Goal: Transaction & Acquisition: Purchase product/service

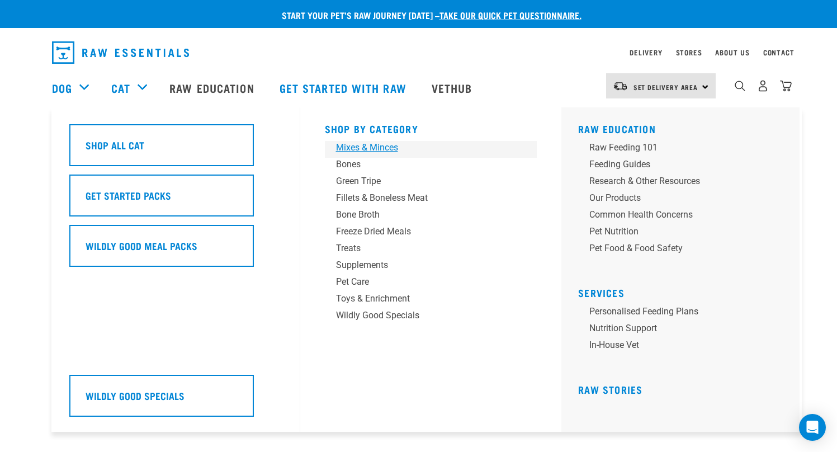
click at [364, 151] on div "Mixes & Minces" at bounding box center [423, 147] width 175 height 13
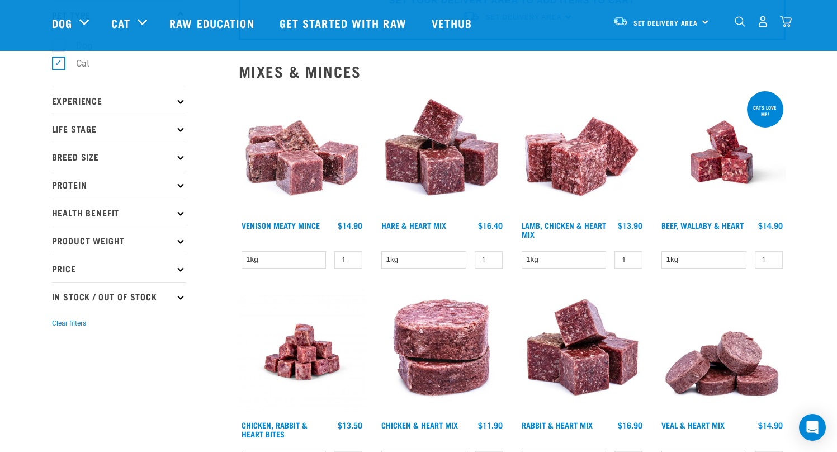
scroll to position [98, 0]
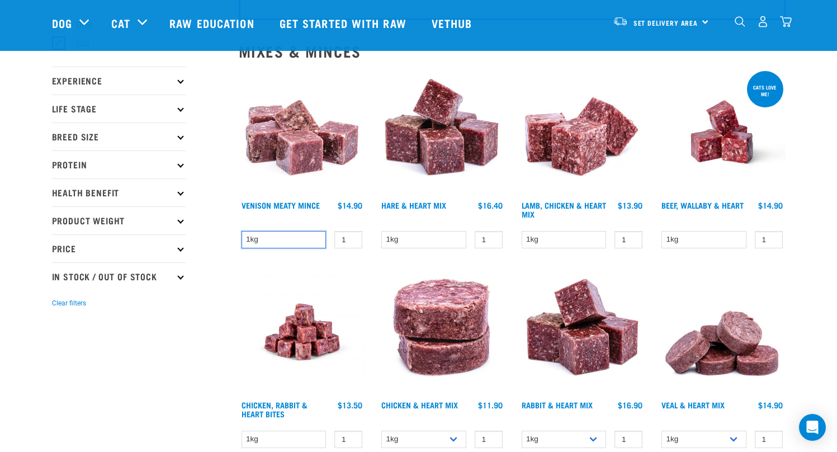
click at [311, 239] on select "1kg" at bounding box center [284, 239] width 85 height 17
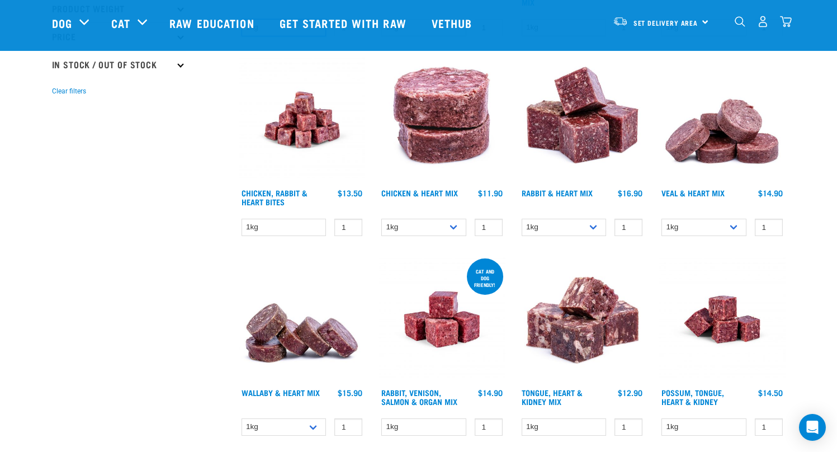
scroll to position [308, 0]
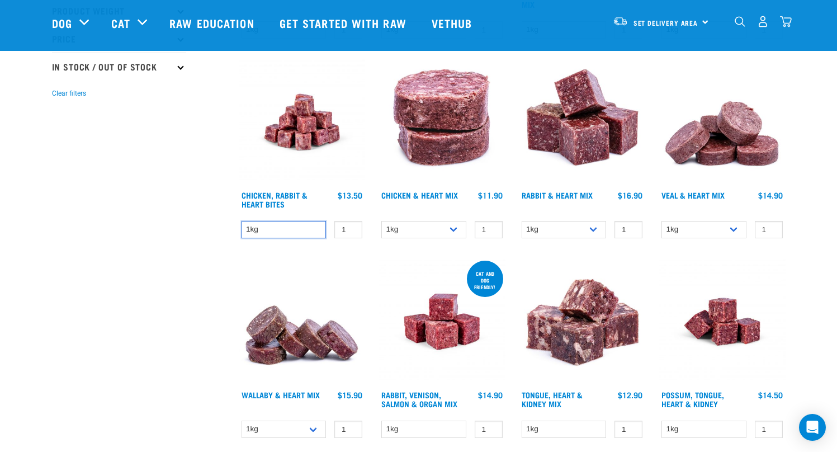
click at [288, 231] on select "1kg" at bounding box center [284, 229] width 85 height 17
click at [458, 231] on select "1kg 3kg" at bounding box center [423, 229] width 85 height 17
click at [590, 229] on select "1kg 3kg" at bounding box center [564, 229] width 85 height 17
select select "465"
click at [522, 221] on select "1kg 3kg" at bounding box center [564, 229] width 85 height 17
